Goal: Task Accomplishment & Management: Manage account settings

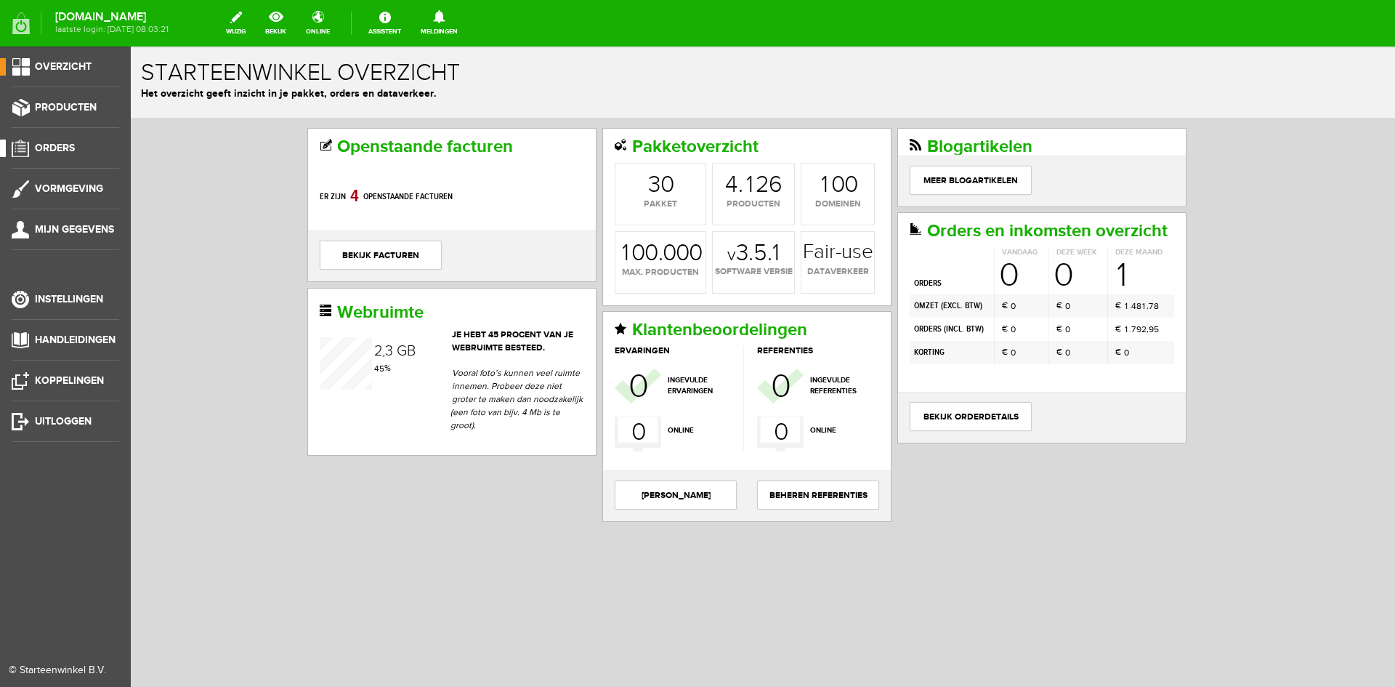
click at [56, 143] on span "Orders" at bounding box center [55, 148] width 40 height 12
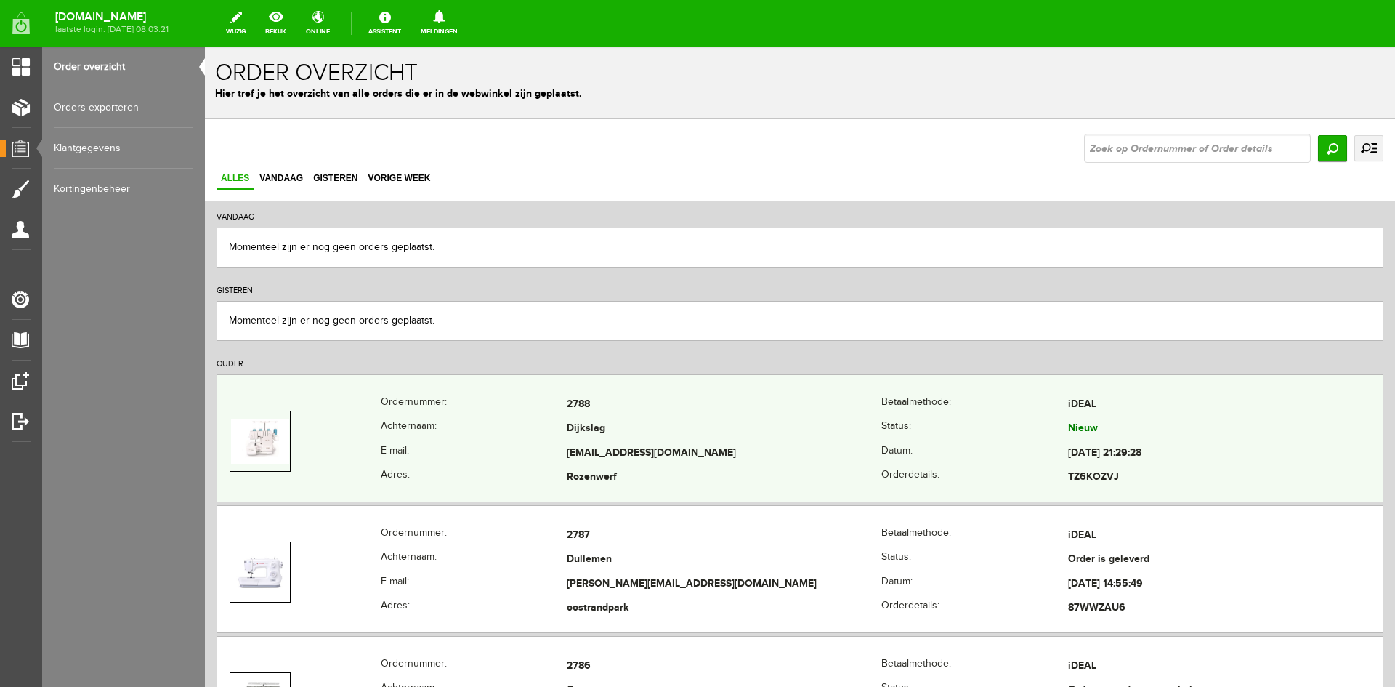
click at [784, 429] on td "Dijkslag" at bounding box center [724, 429] width 315 height 25
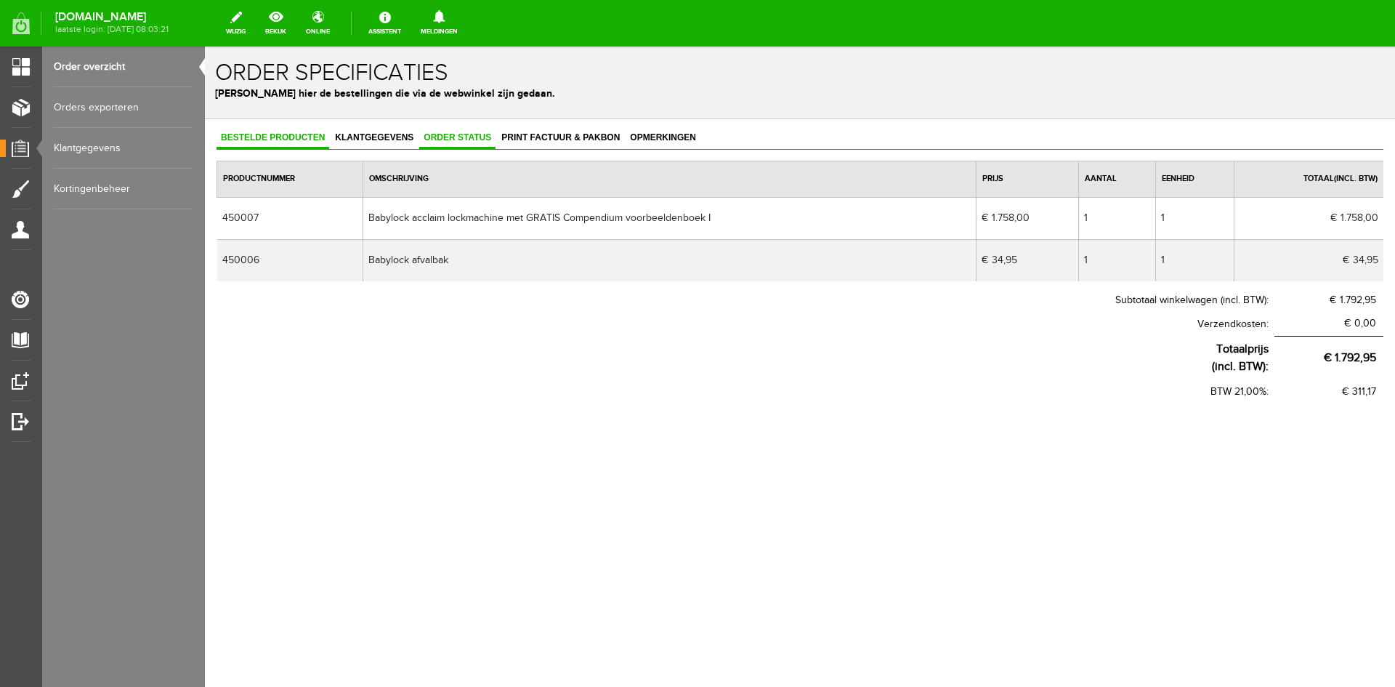
click at [442, 132] on link "Order status" at bounding box center [457, 138] width 76 height 21
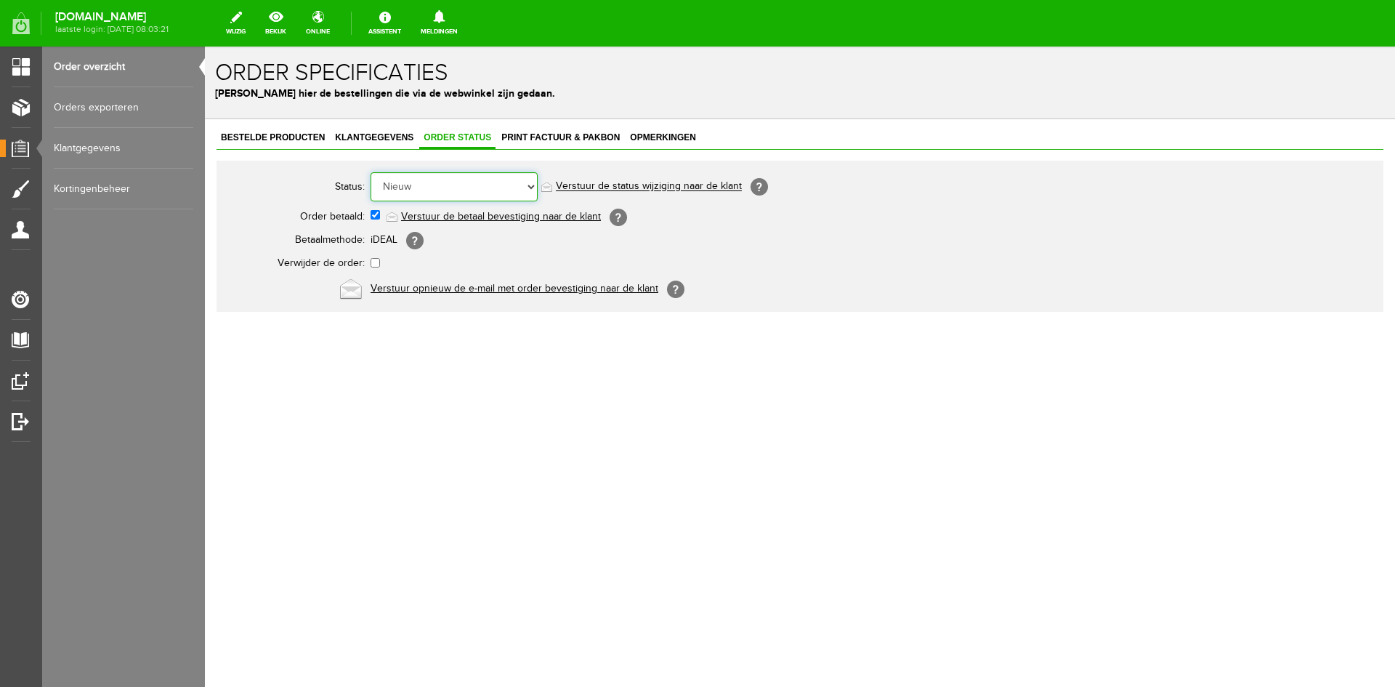
click at [532, 185] on select "Order niet afgerond Nieuw Order in behandeling Wacht op leverancier Wacht op be…" at bounding box center [454, 186] width 167 height 29
select select "5"
click at [371, 172] on select "Order niet afgerond Nieuw Order in behandeling Wacht op leverancier Wacht op be…" at bounding box center [454, 186] width 167 height 29
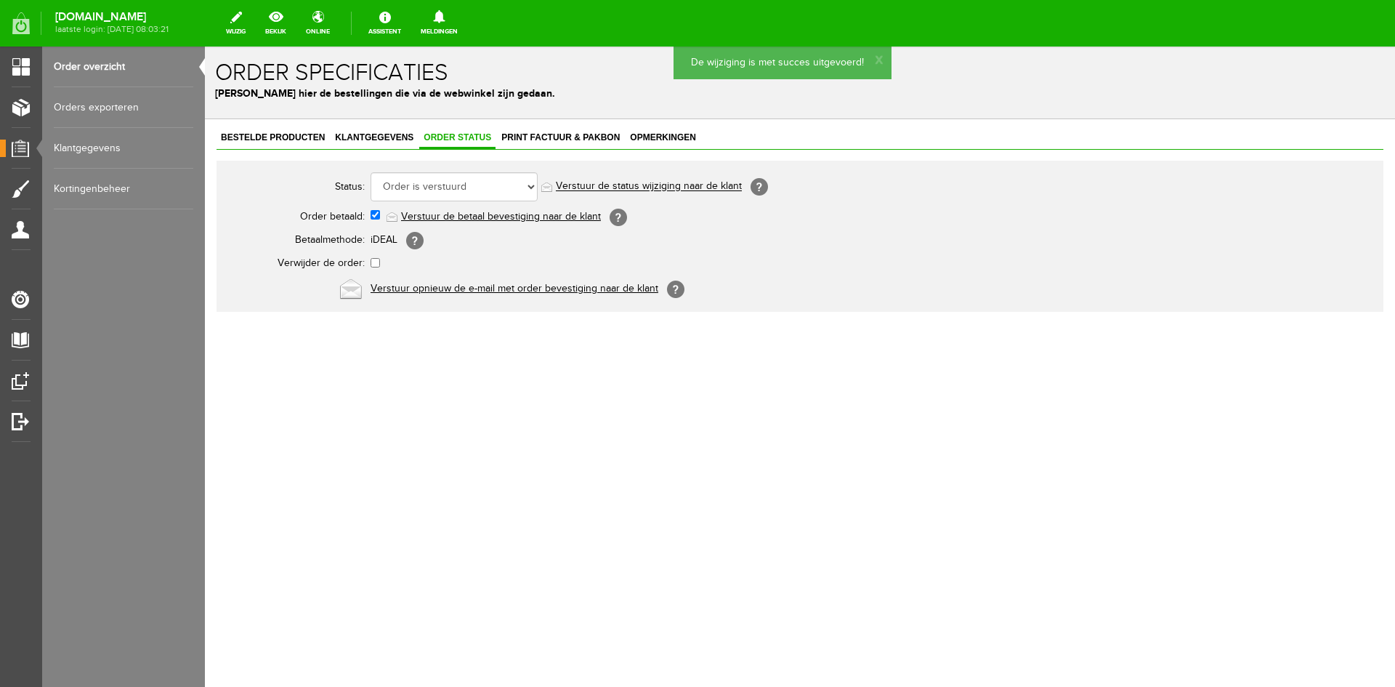
click at [606, 185] on link "Verstuur de status wijziging naar de klant" at bounding box center [649, 187] width 186 height 12
click at [648, 137] on span "Opmerkingen" at bounding box center [663, 137] width 75 height 10
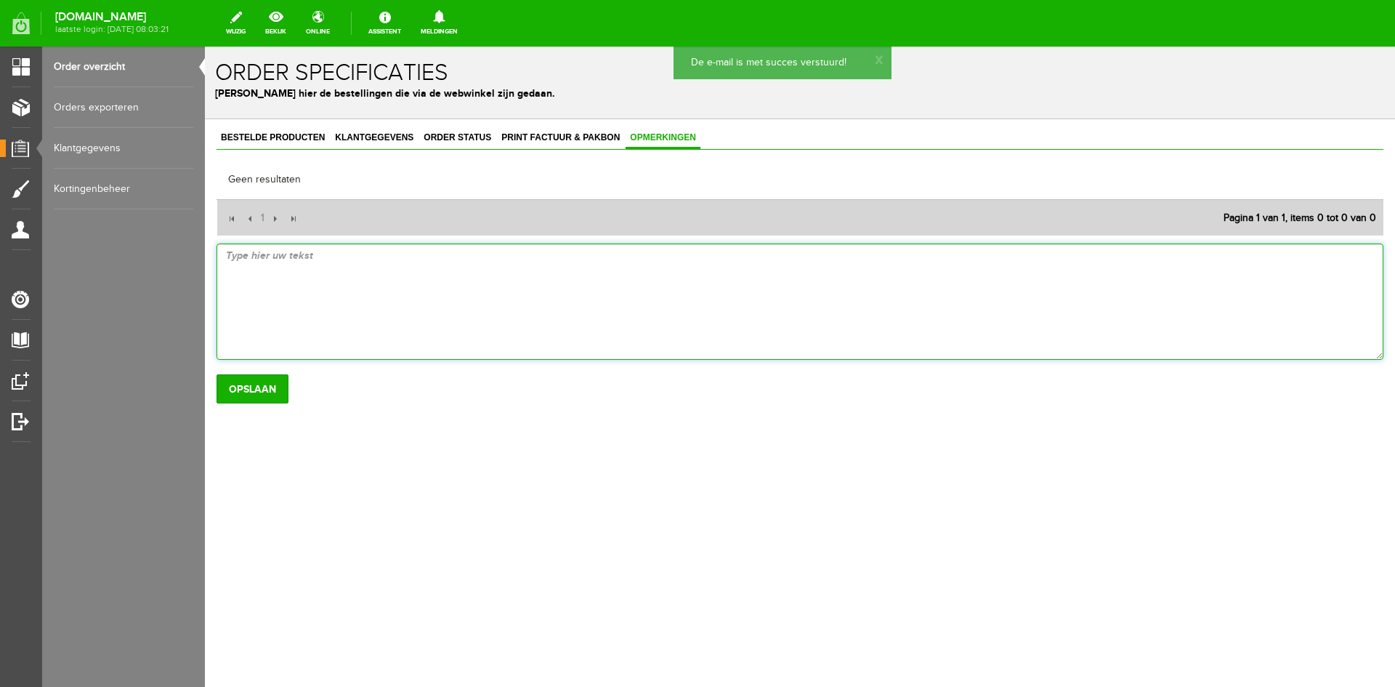
click at [291, 259] on textarea at bounding box center [800, 301] width 1167 height 116
click at [295, 254] on textarea "[DATE] versuurd 2 colli" at bounding box center [800, 301] width 1167 height 116
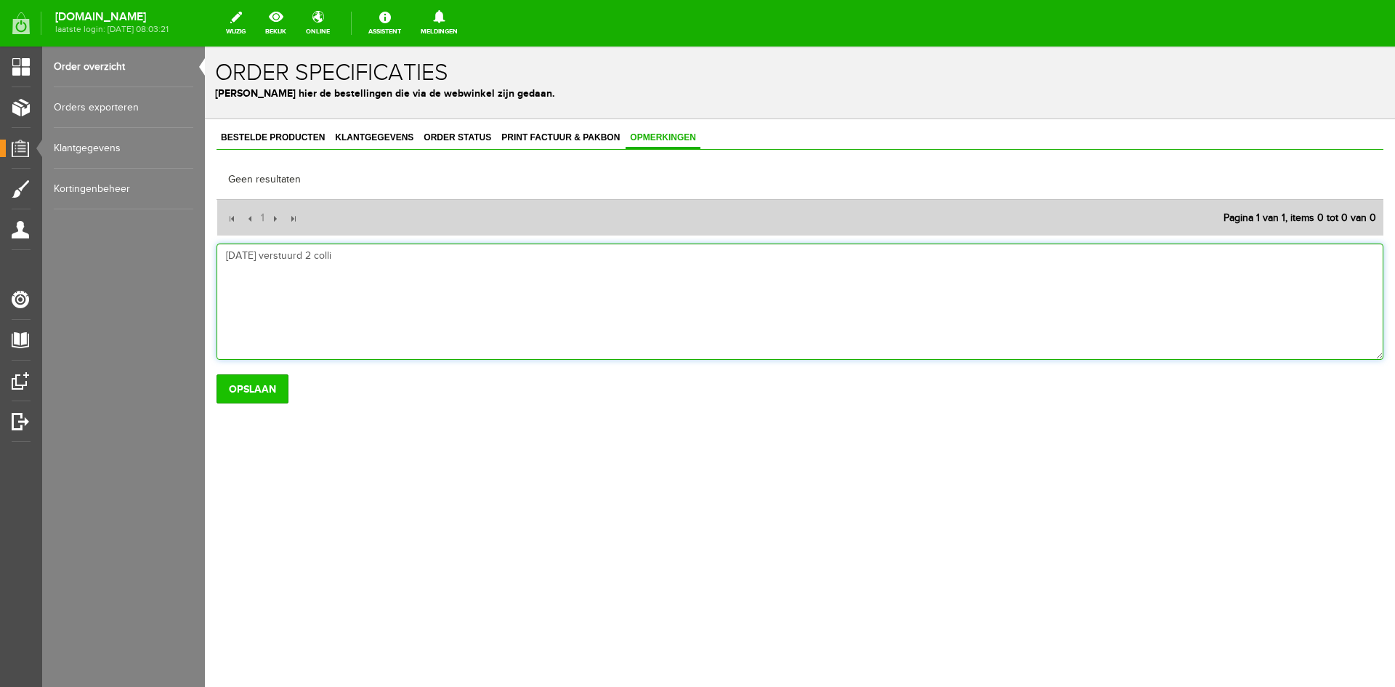
type textarea "[DATE] verstuurd 2 colli"
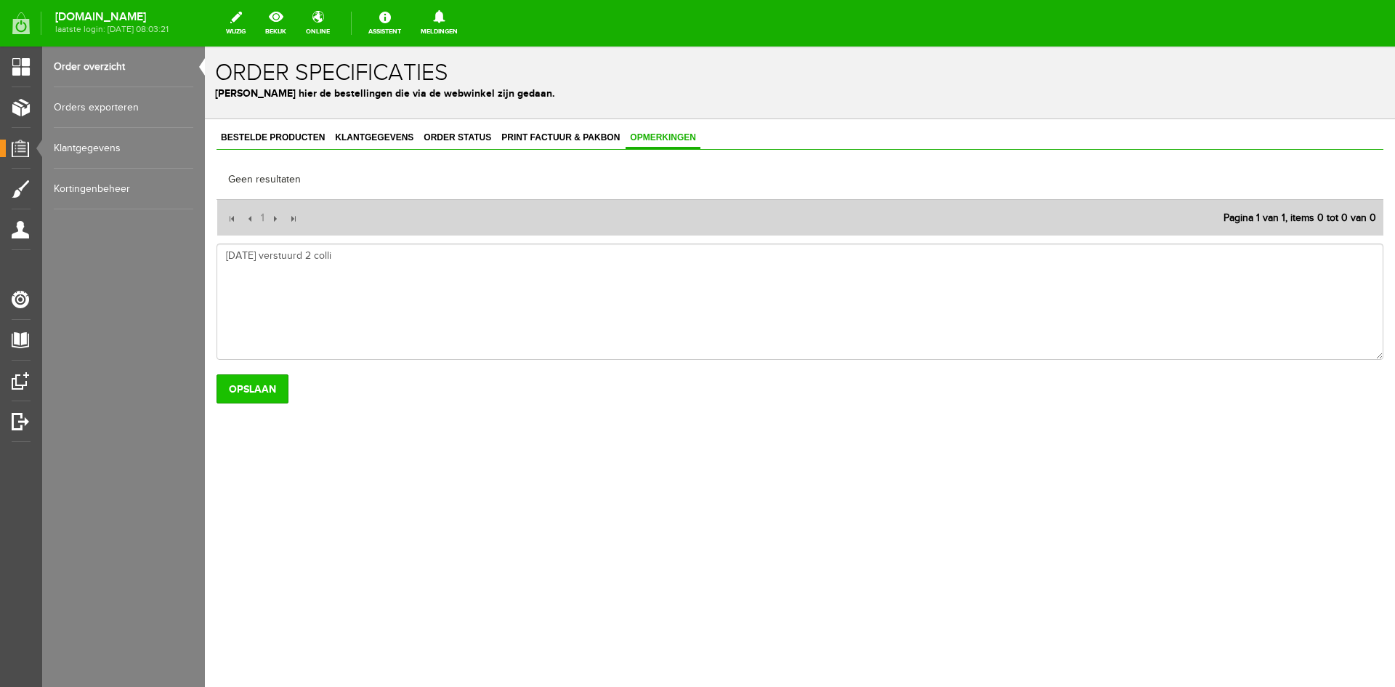
click at [238, 393] on input "Opslaan" at bounding box center [253, 388] width 72 height 29
